Goal: Transaction & Acquisition: Purchase product/service

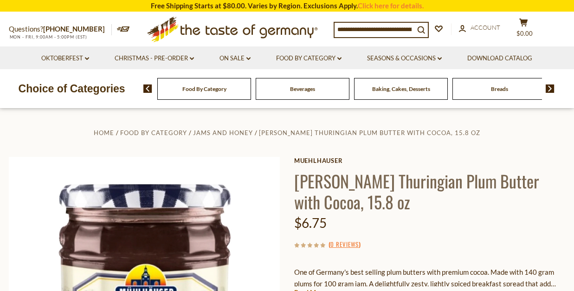
click at [228, 92] on div "Food By Category" at bounding box center [204, 89] width 94 height 22
click at [214, 90] on span "Food By Category" at bounding box center [204, 88] width 44 height 7
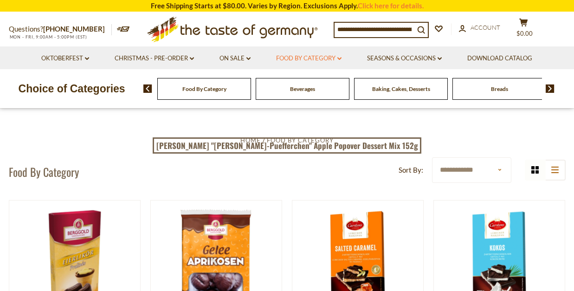
scroll to position [10, 0]
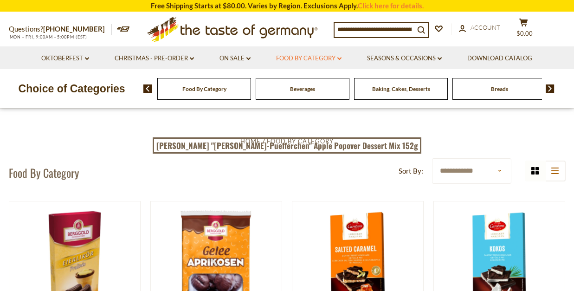
click at [340, 58] on icon at bounding box center [339, 58] width 4 height 3
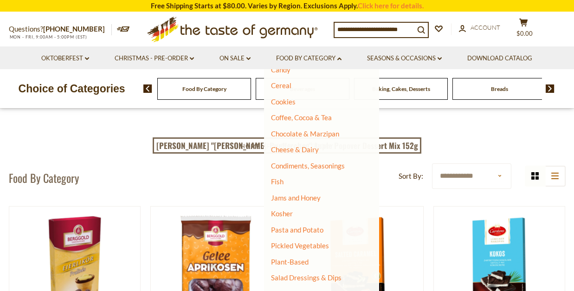
scroll to position [109, 0]
click at [317, 194] on link "Jams and Honey" at bounding box center [296, 197] width 50 height 8
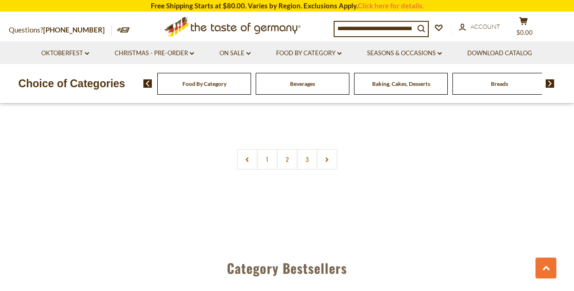
scroll to position [2232, 0]
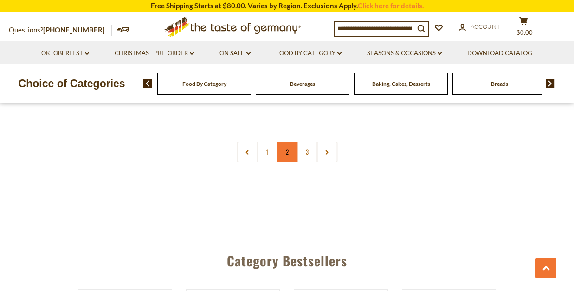
click at [285, 149] on link "2" at bounding box center [286, 151] width 21 height 21
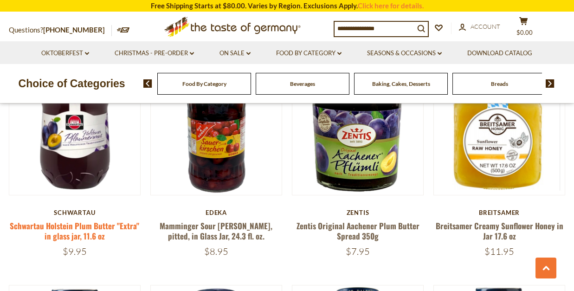
scroll to position [294, 0]
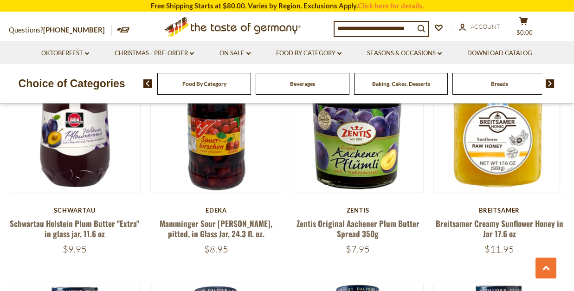
click at [77, 212] on div "Schwartau" at bounding box center [75, 209] width 132 height 7
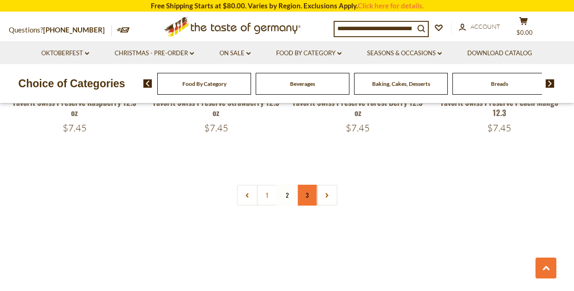
scroll to position [2187, 0]
click at [308, 191] on link "3" at bounding box center [306, 195] width 21 height 21
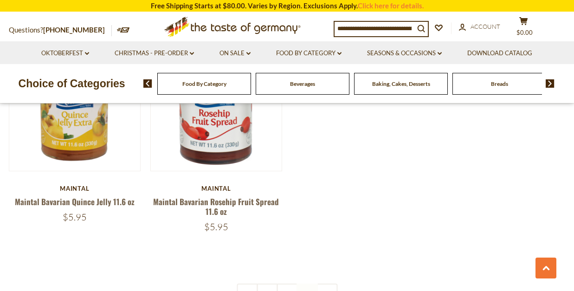
scroll to position [1879, 0]
